Goal: Check status: Check status

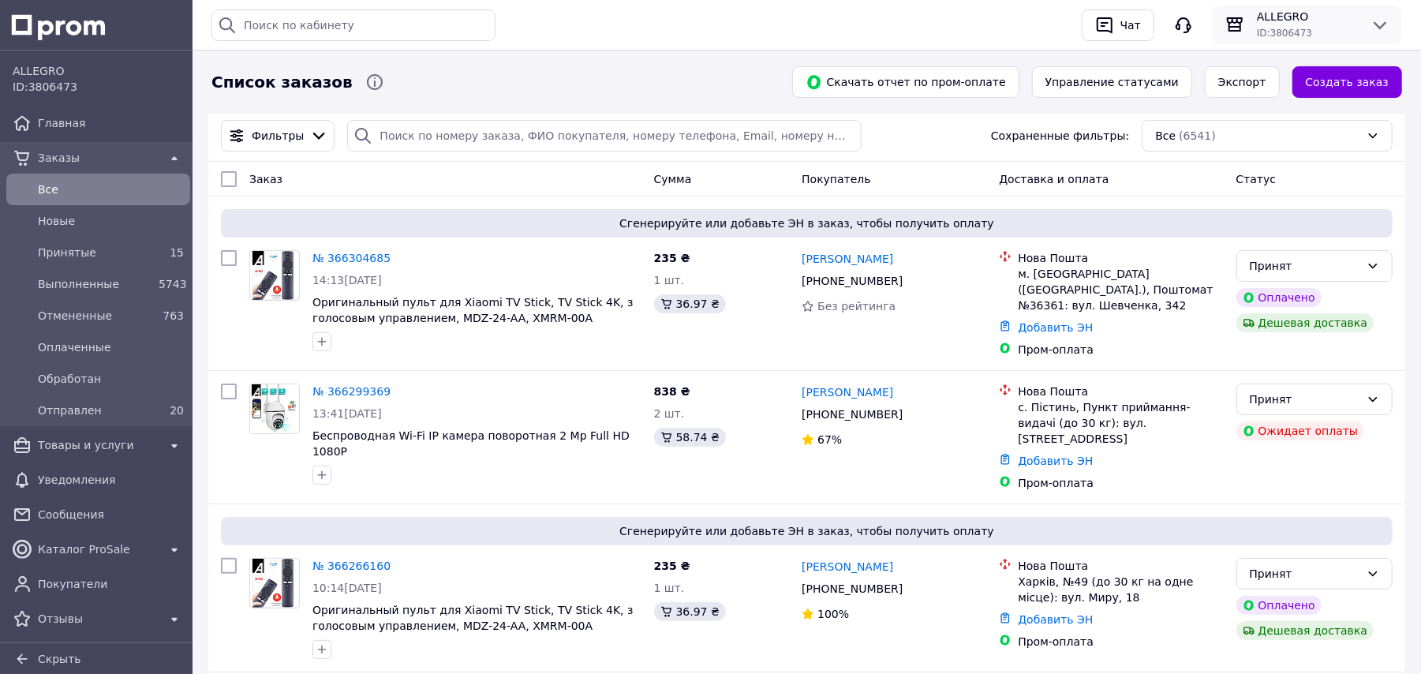
click at [1273, 21] on span "ALLEGRO" at bounding box center [1307, 17] width 101 height 16
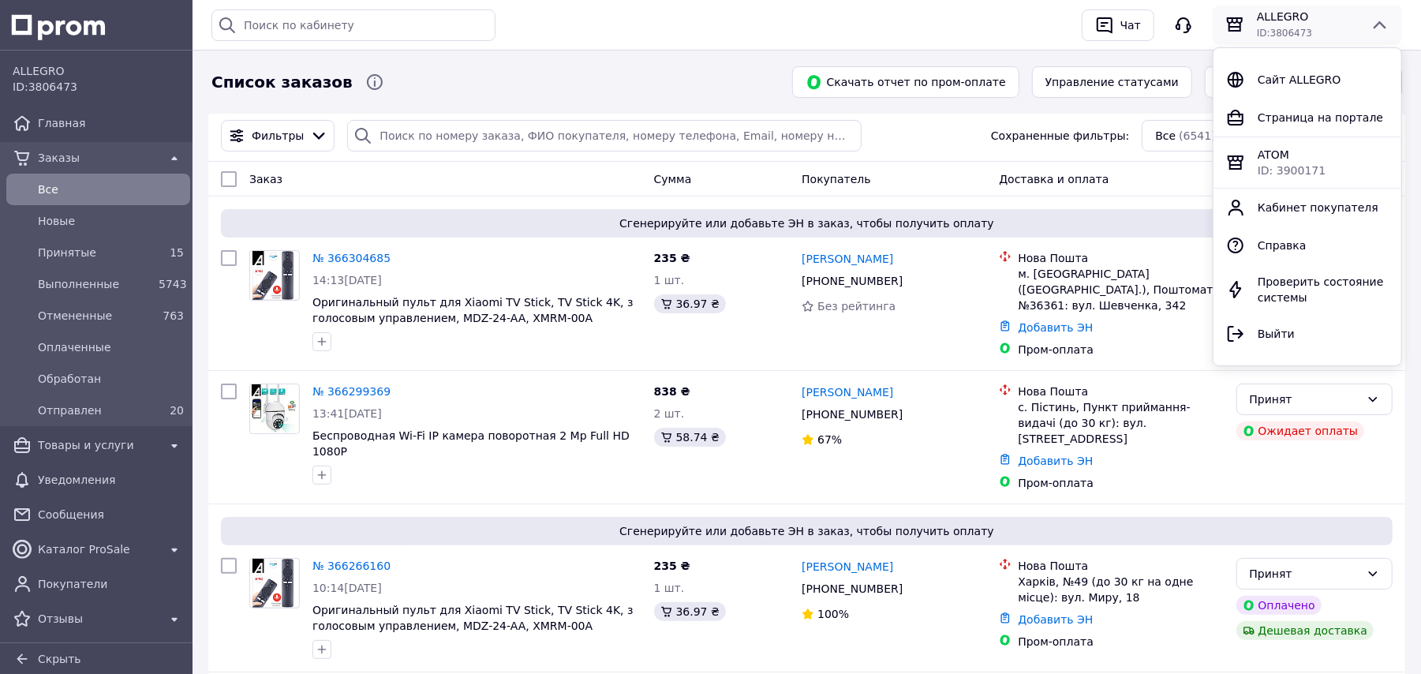
click at [1279, 13] on span "ALLEGRO" at bounding box center [1307, 17] width 101 height 16
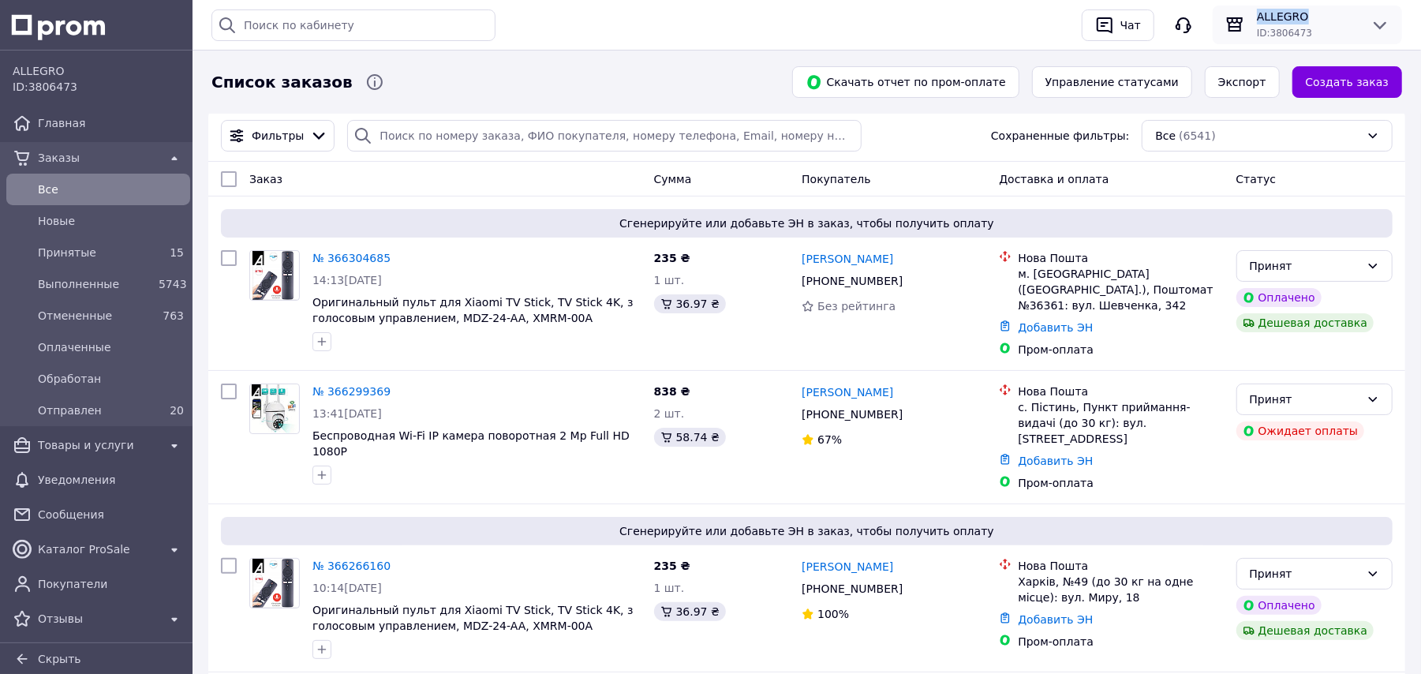
click at [1279, 13] on span "ALLEGRO" at bounding box center [1307, 17] width 101 height 16
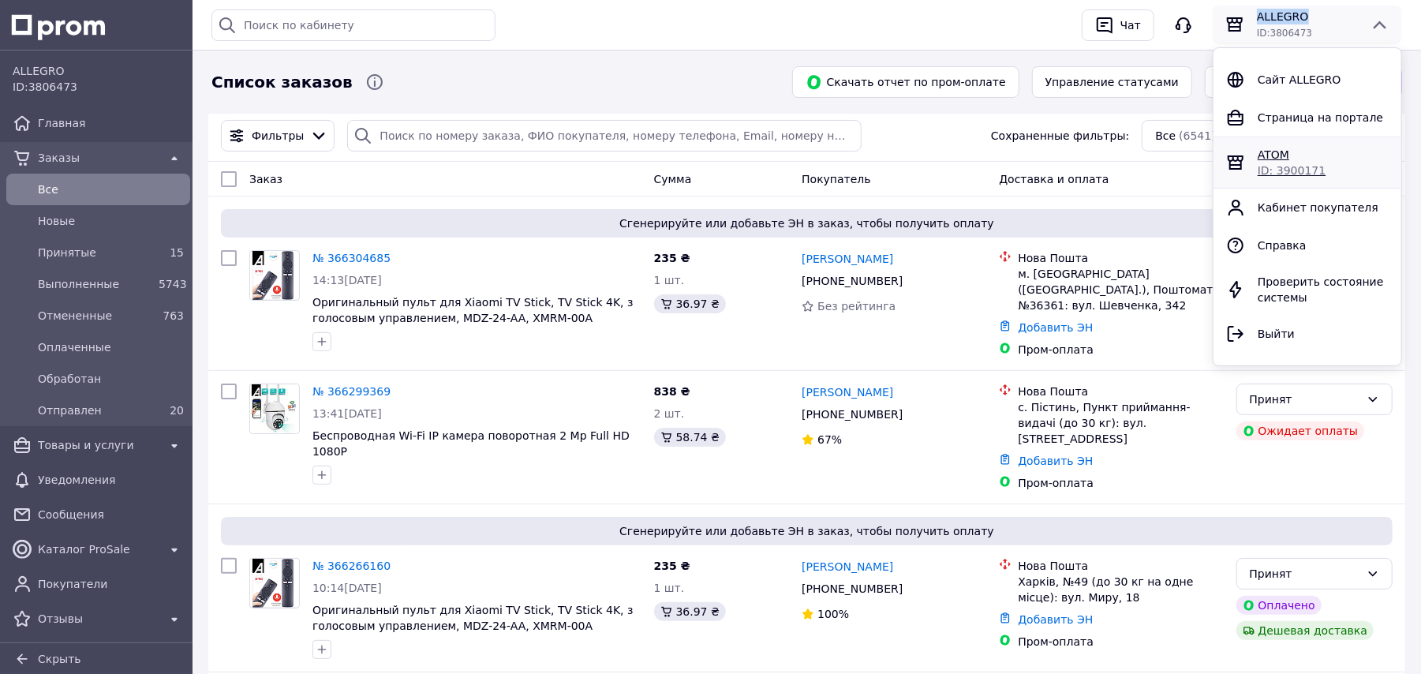
click at [1301, 150] on div "ATOM" at bounding box center [1322, 155] width 131 height 16
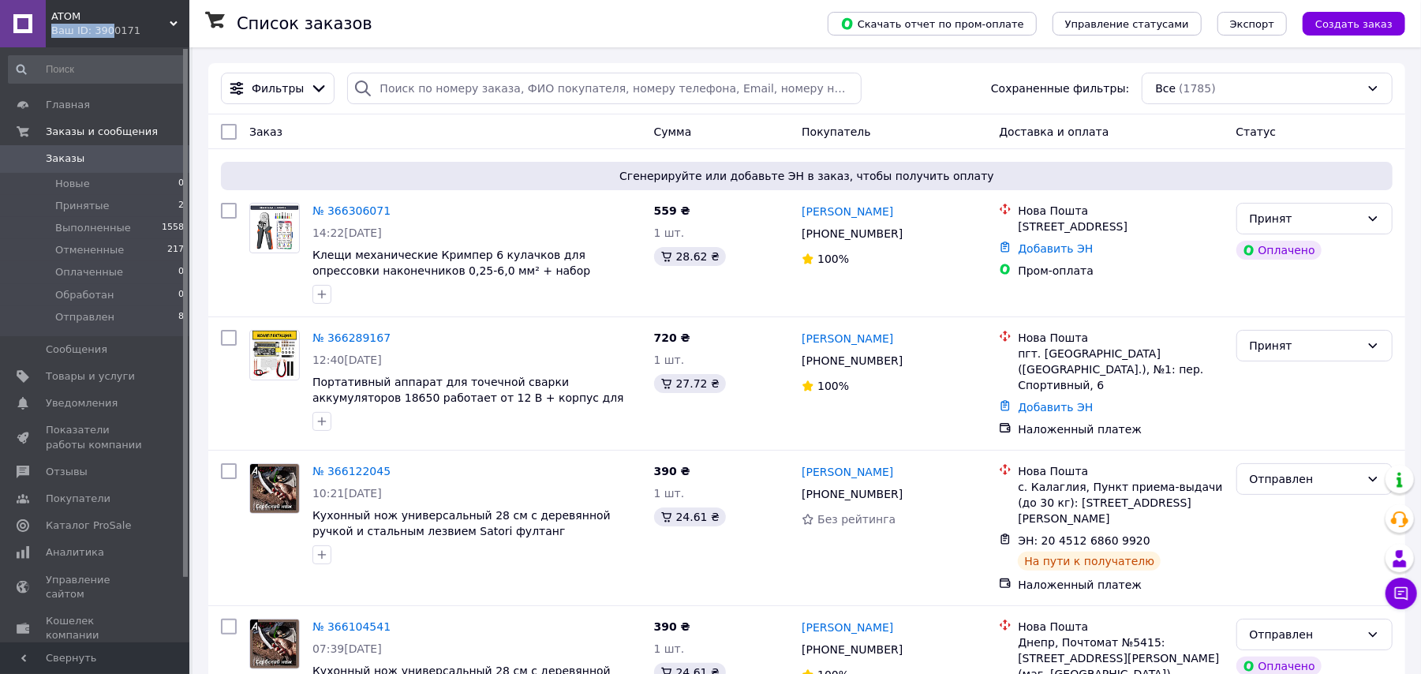
click at [107, 22] on div "ATOM Ваш ID: 3900171" at bounding box center [118, 23] width 144 height 47
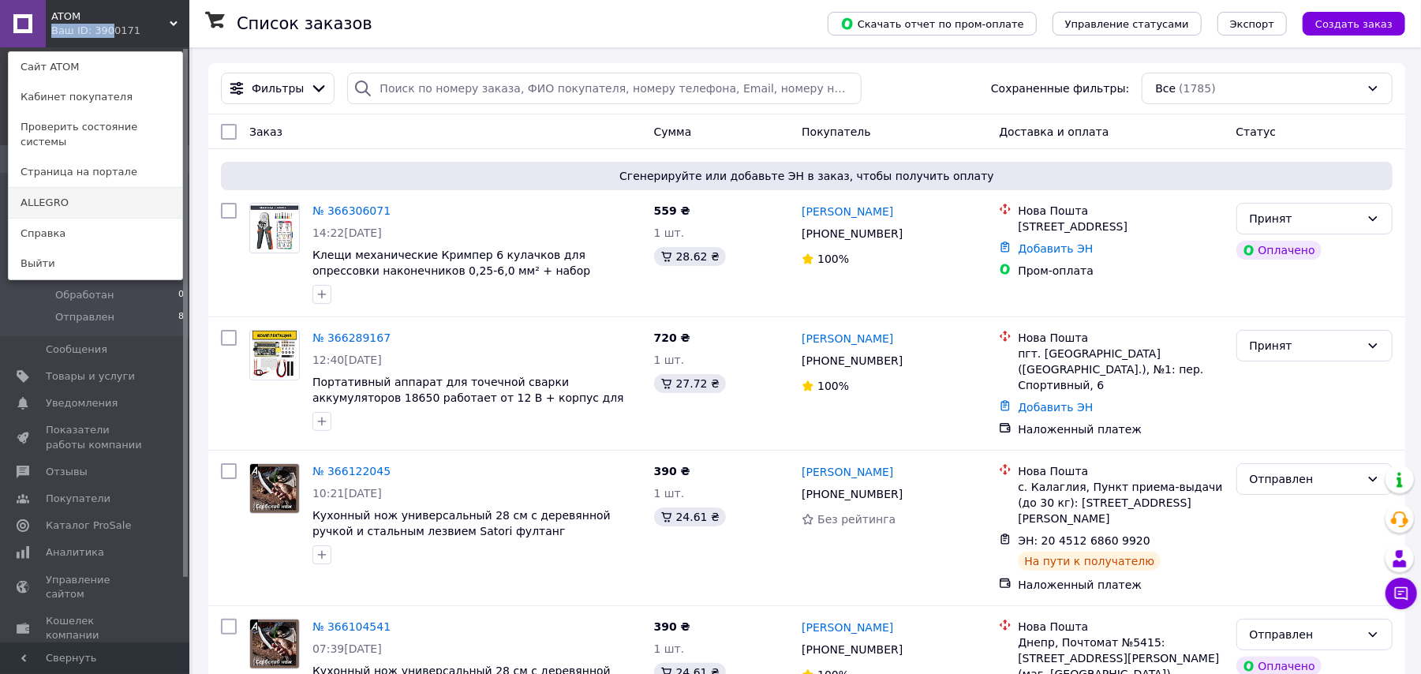
click at [77, 190] on link "ALLEGRO" at bounding box center [96, 203] width 174 height 30
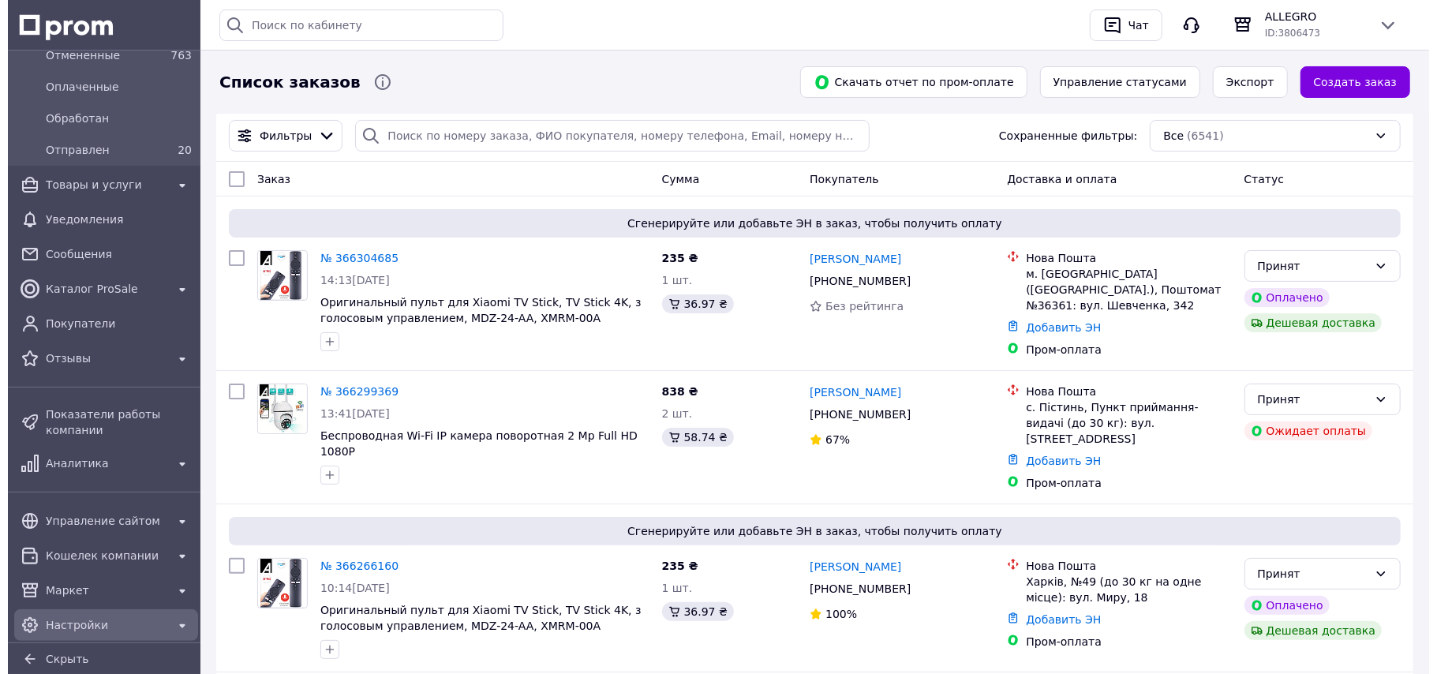
scroll to position [306, 0]
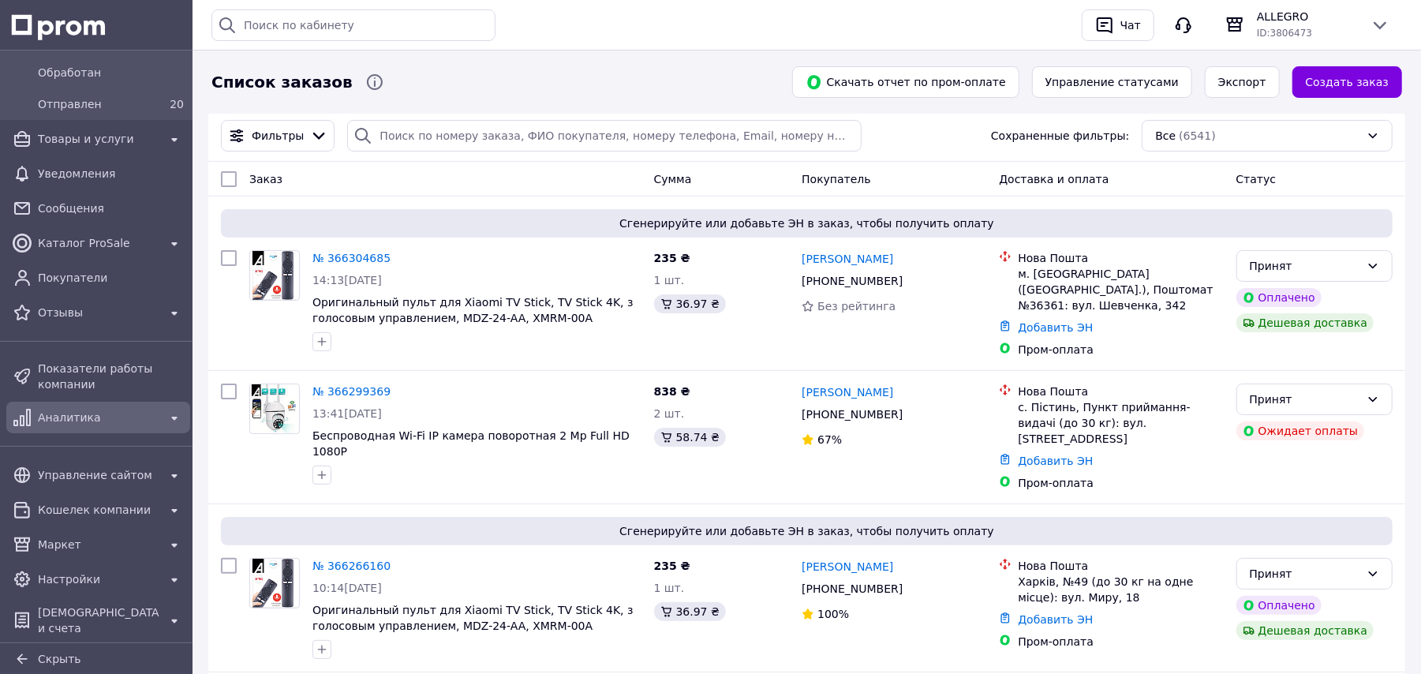
click at [86, 409] on span "Аналитика" at bounding box center [98, 417] width 121 height 16
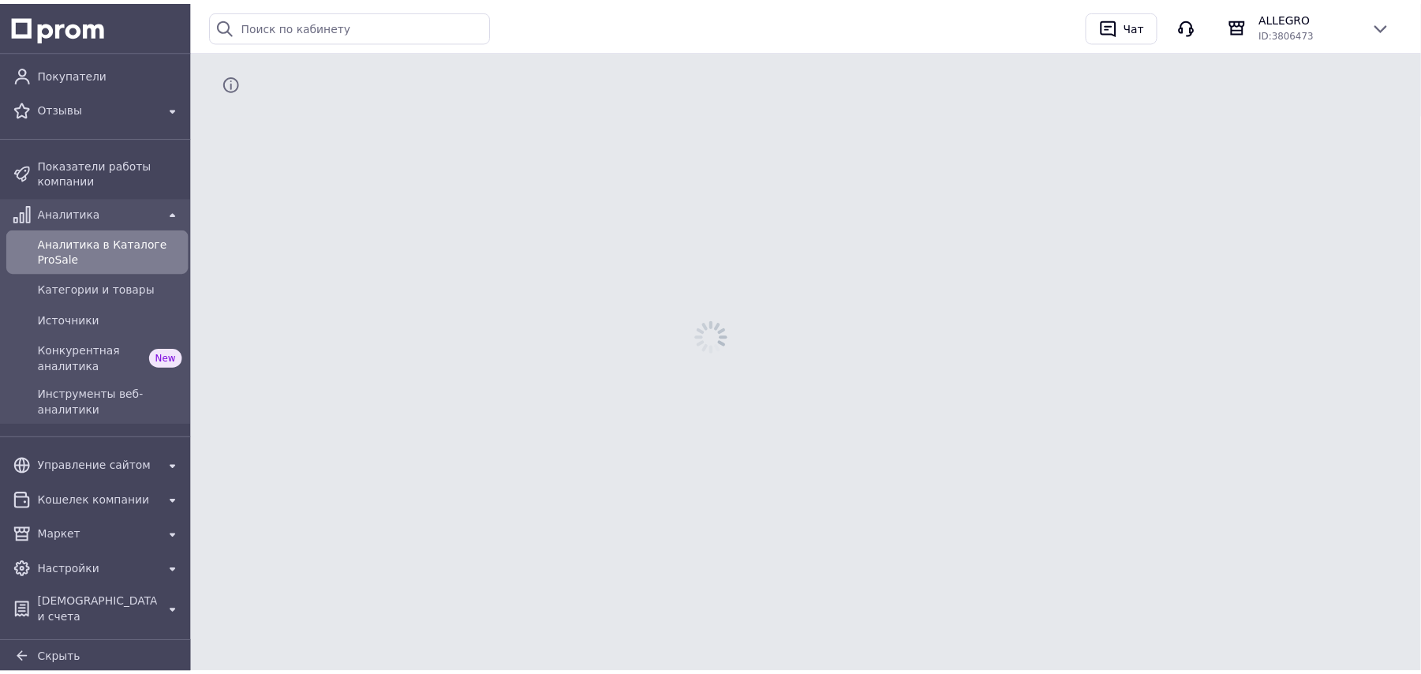
scroll to position [249, 0]
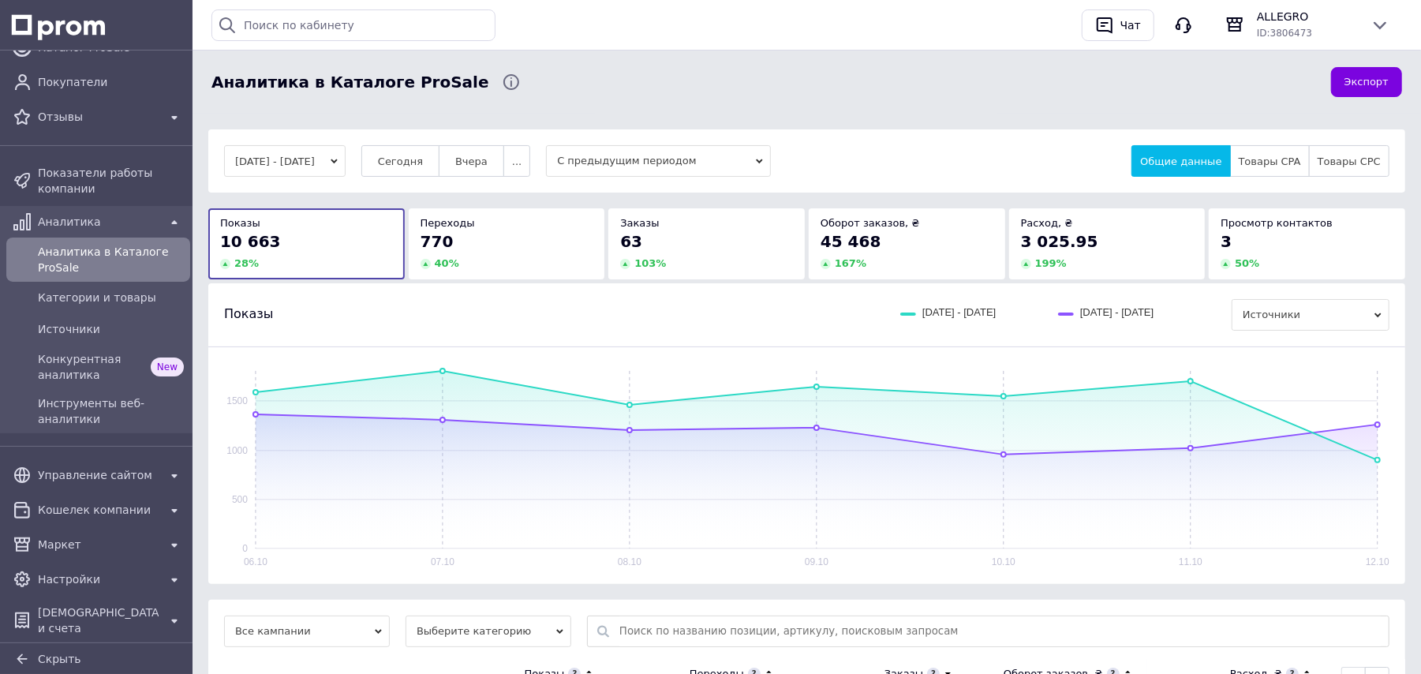
click at [755, 163] on span "С предыдущим периодом" at bounding box center [658, 161] width 225 height 32
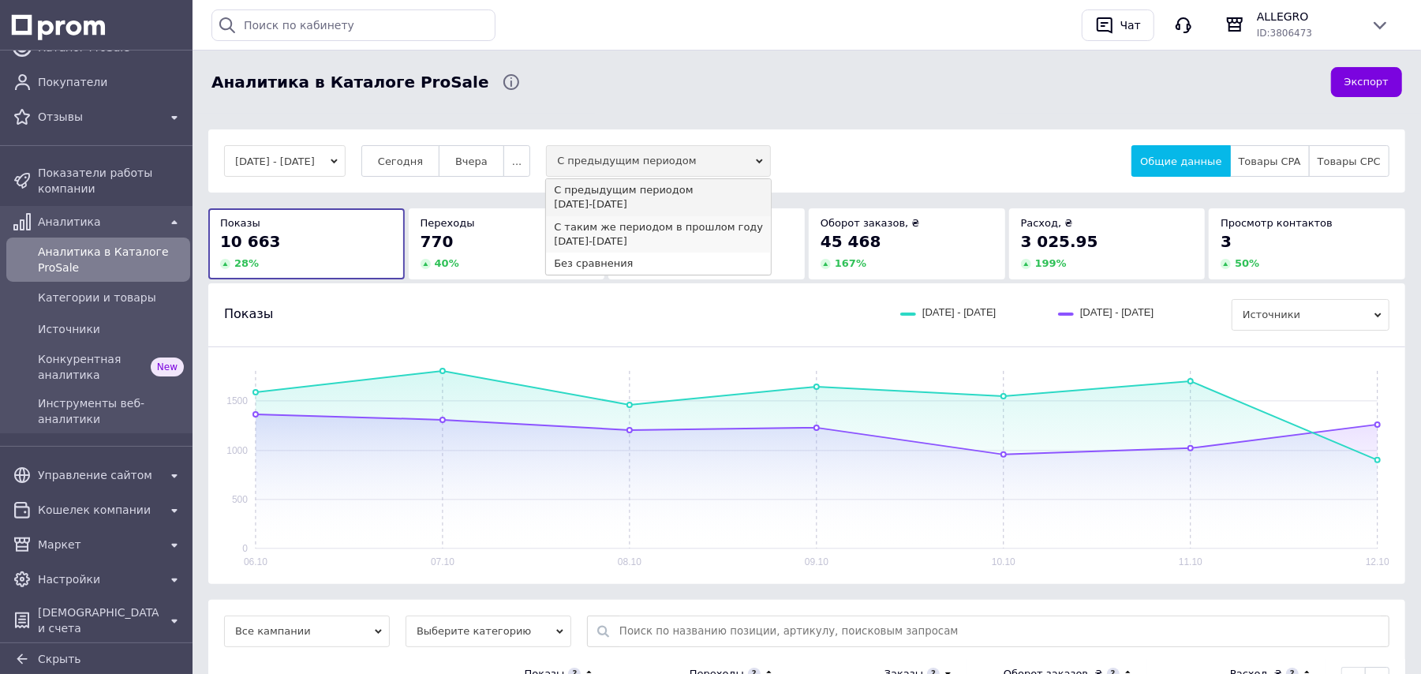
click at [712, 234] on div "С таким же периодом в прошлом году" at bounding box center [658, 227] width 209 height 14
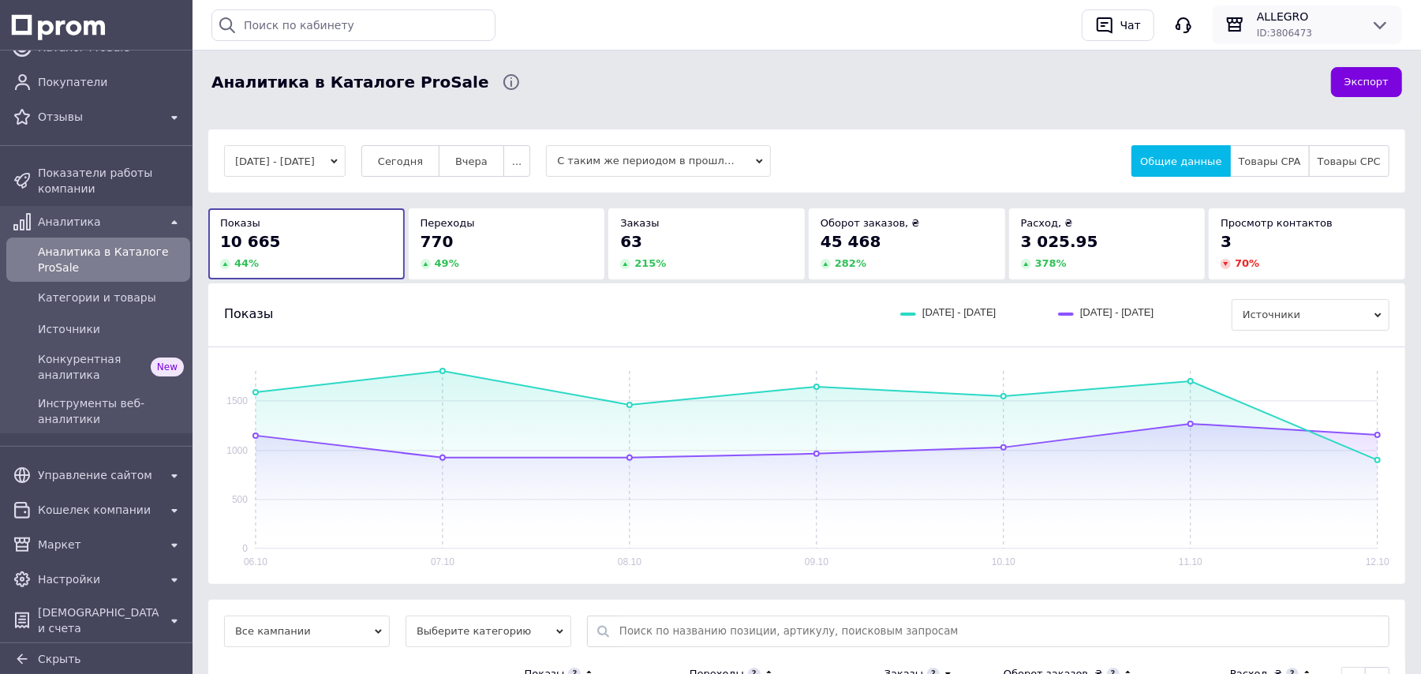
click at [1285, 11] on span "ALLEGRO" at bounding box center [1307, 17] width 101 height 16
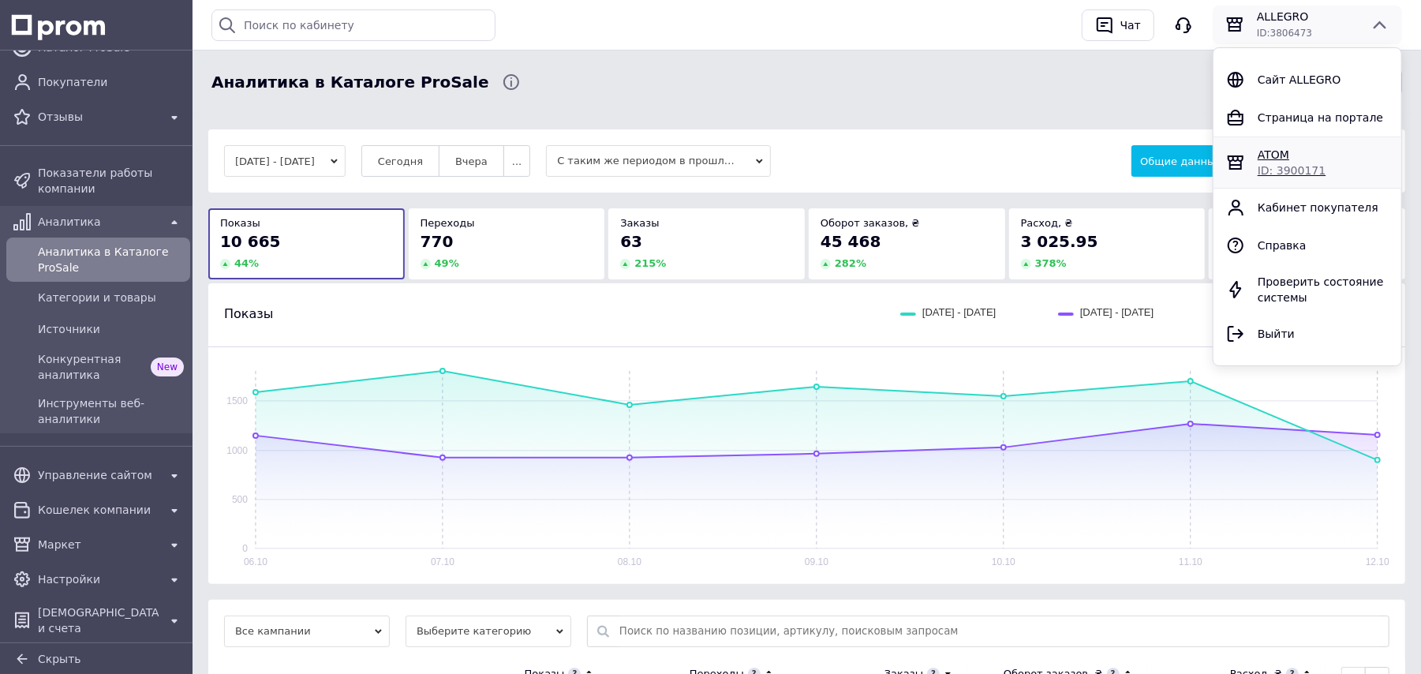
click at [1305, 165] on span "ID: 3900171" at bounding box center [1291, 170] width 68 height 13
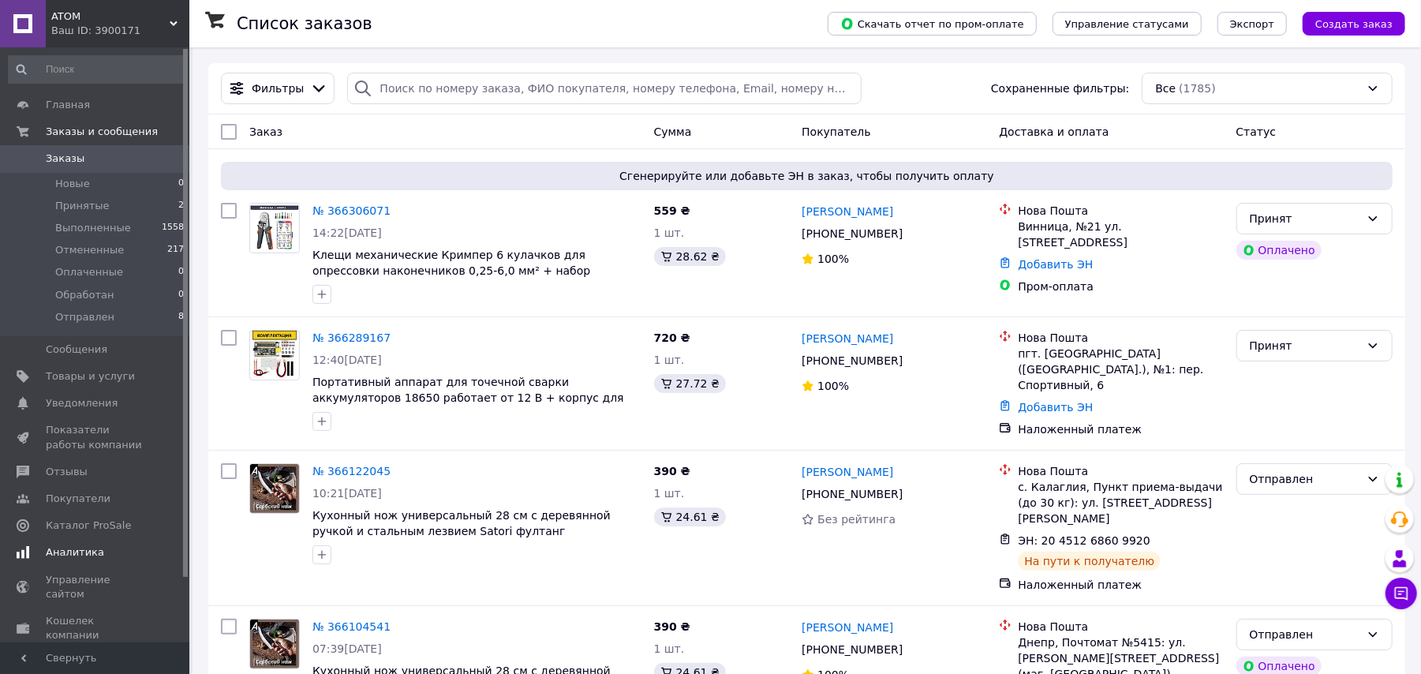
click at [92, 553] on span "Аналитика" at bounding box center [75, 552] width 58 height 14
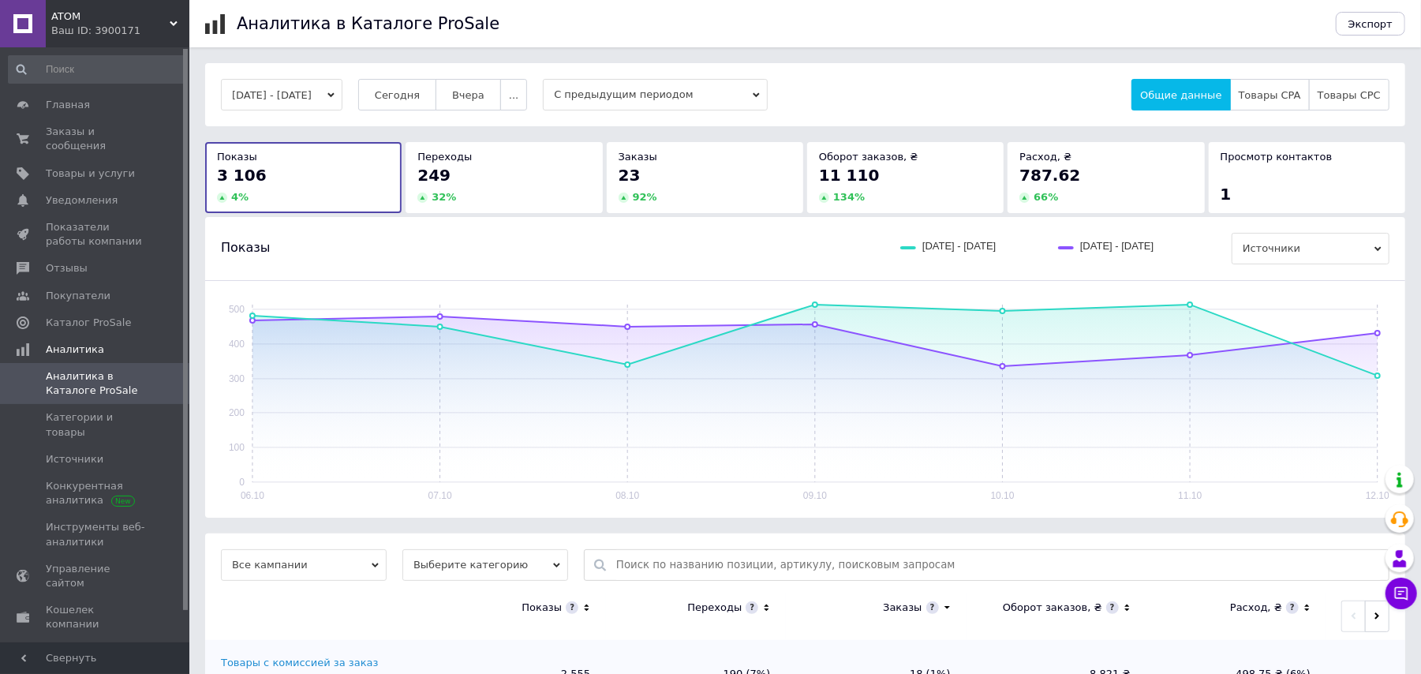
click at [714, 93] on span "С предыдущим периодом" at bounding box center [655, 95] width 225 height 32
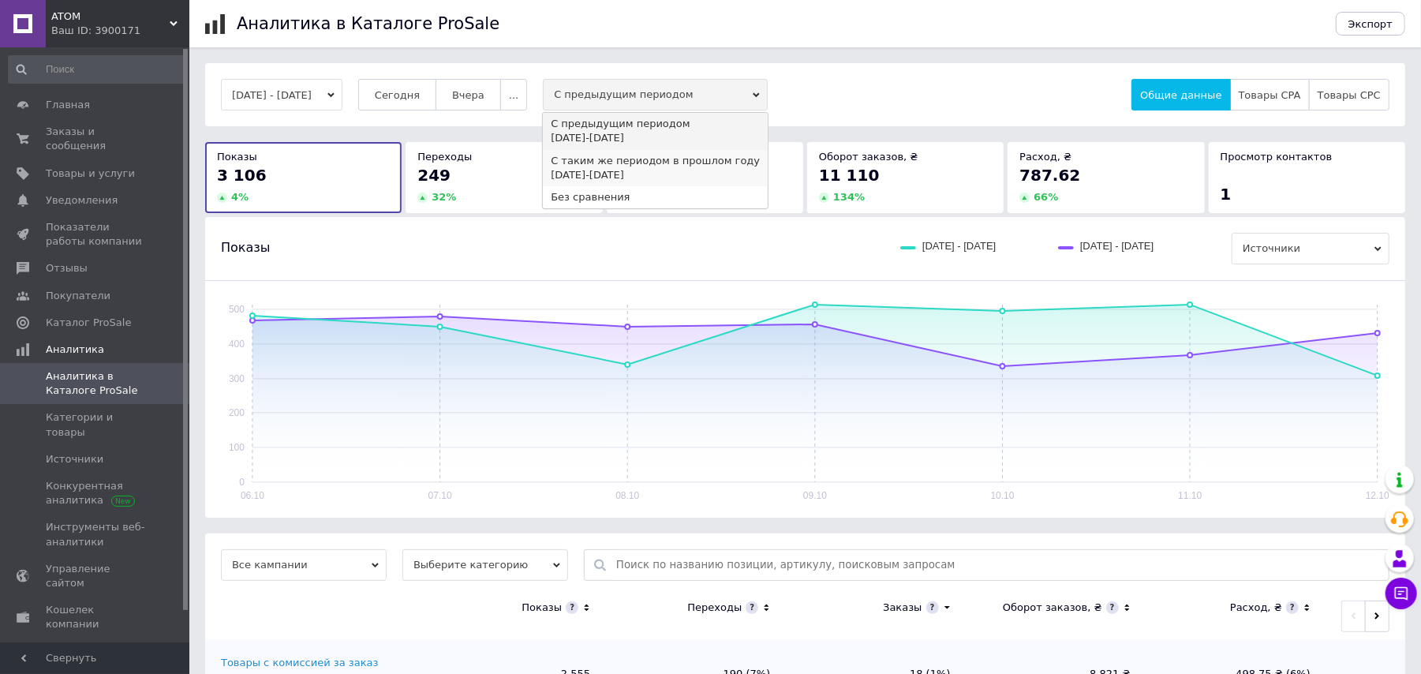
click at [682, 175] on div "[DATE] - [DATE]" at bounding box center [655, 175] width 209 height 14
